Goal: Navigation & Orientation: Find specific page/section

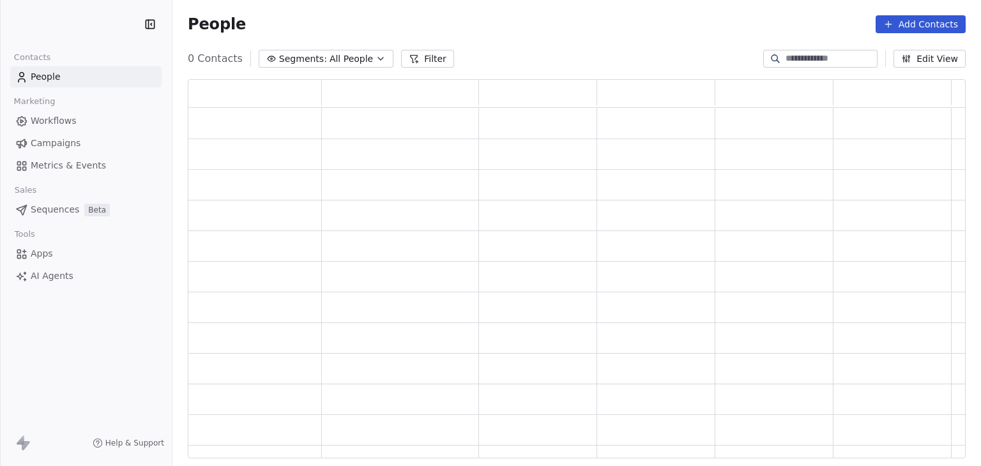
scroll to position [369, 767]
